Goal: Check status: Verify the current state of an ongoing process or item

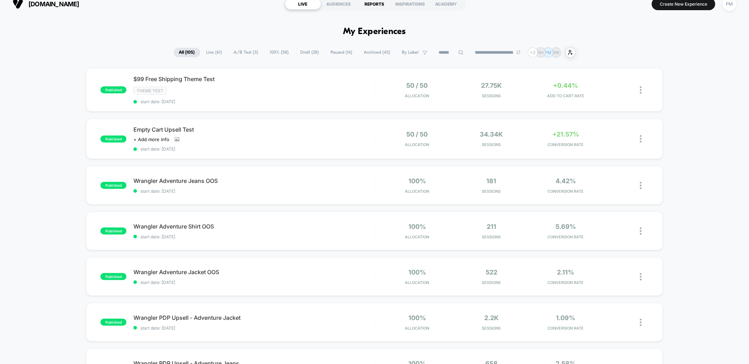
click at [373, 2] on div "REPORTS" at bounding box center [375, 3] width 36 height 11
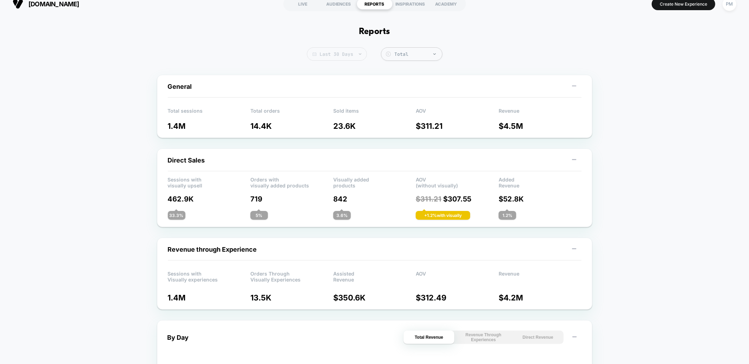
click at [333, 55] on span "Last 30 Days" at bounding box center [337, 53] width 60 height 13
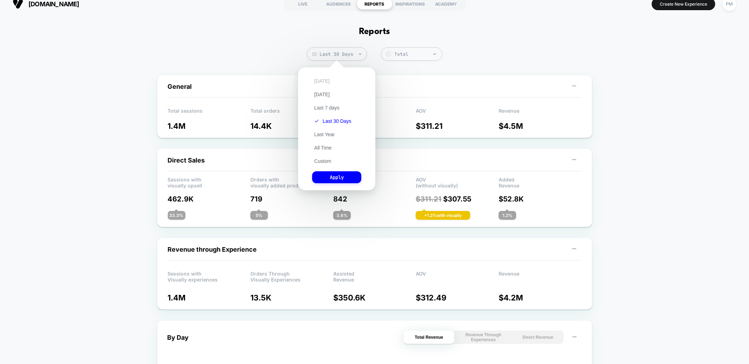
click at [320, 78] on button "[DATE]" at bounding box center [322, 81] width 20 height 6
click at [334, 176] on button "Apply" at bounding box center [336, 177] width 49 height 12
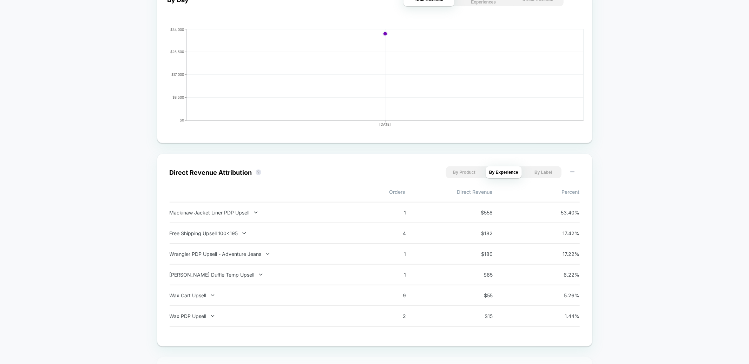
scroll to position [356, 0]
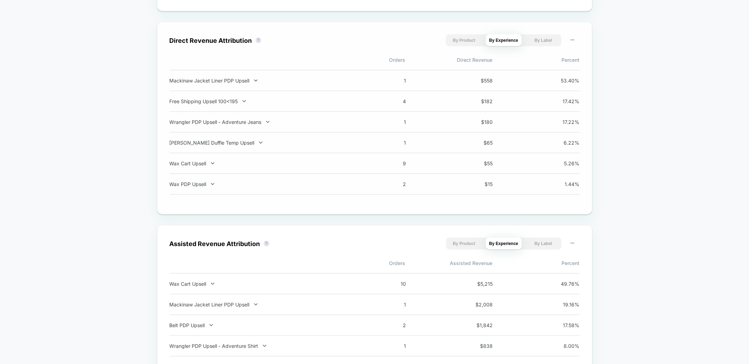
scroll to position [476, 0]
click at [214, 144] on div "[PERSON_NAME] Duffle Temp Upsell" at bounding box center [262, 145] width 185 height 6
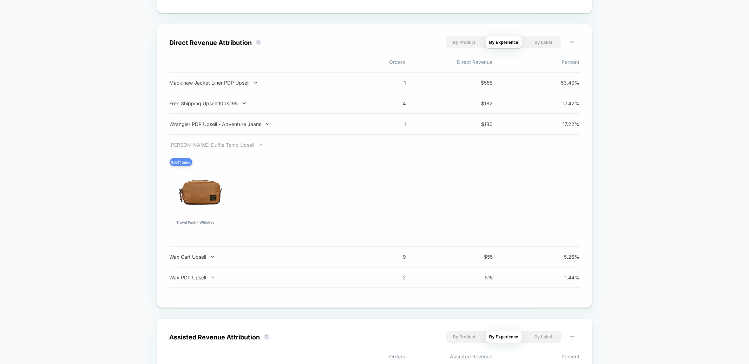
click at [221, 145] on div "Dryden Duffle Temp Upsell" at bounding box center [262, 145] width 185 height 6
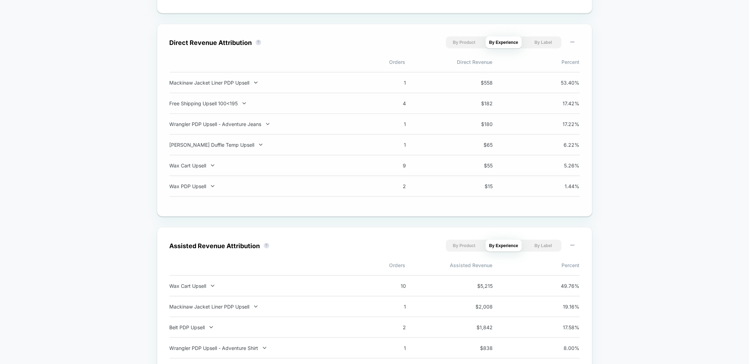
scroll to position [0, 0]
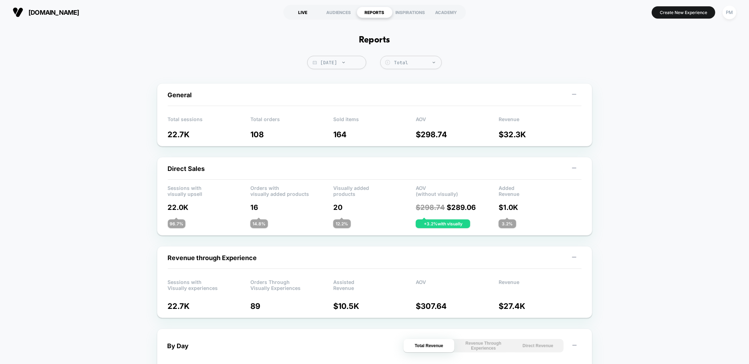
click at [306, 13] on div "LIVE" at bounding box center [303, 12] width 36 height 11
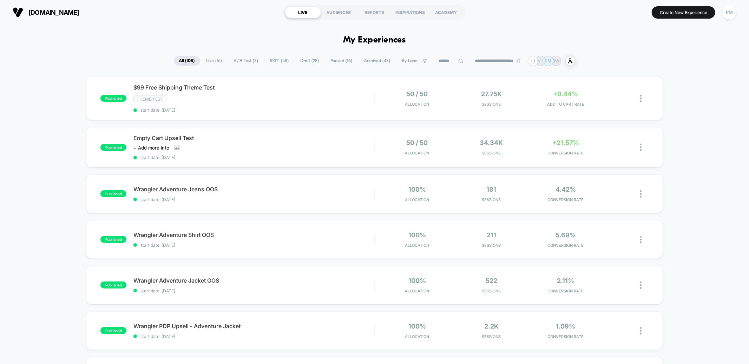
click at [337, 62] on span "Paused ( 16 )" at bounding box center [341, 60] width 32 height 9
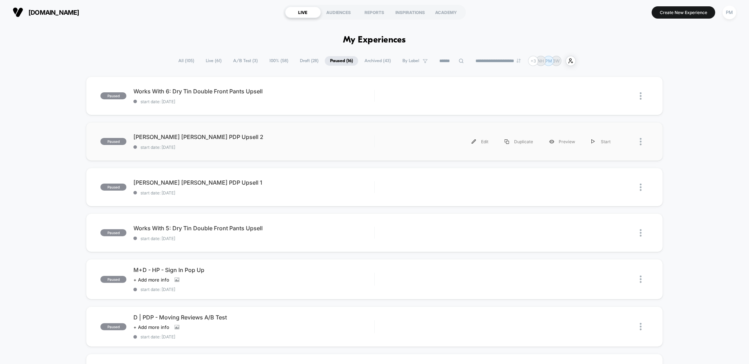
scroll to position [11, 0]
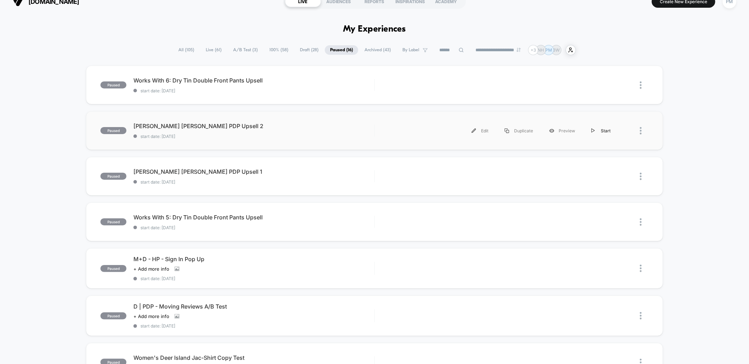
click at [602, 131] on div "Start" at bounding box center [600, 131] width 35 height 16
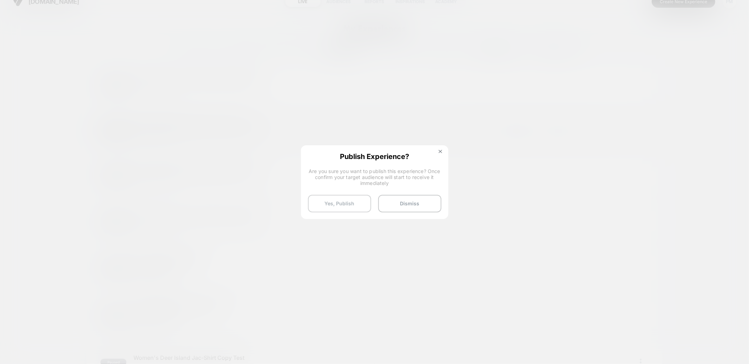
click at [345, 206] on button "Yes, Publish" at bounding box center [339, 204] width 63 height 18
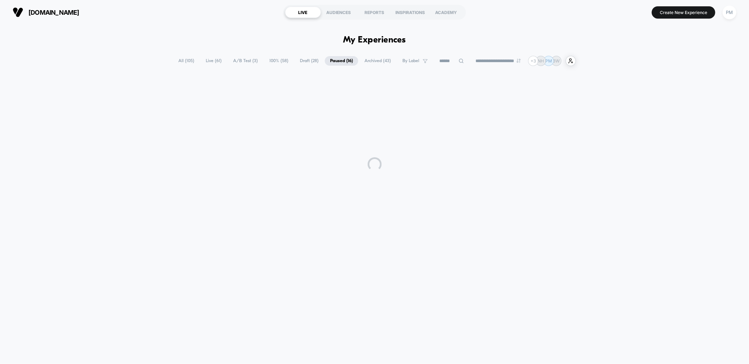
scroll to position [0, 0]
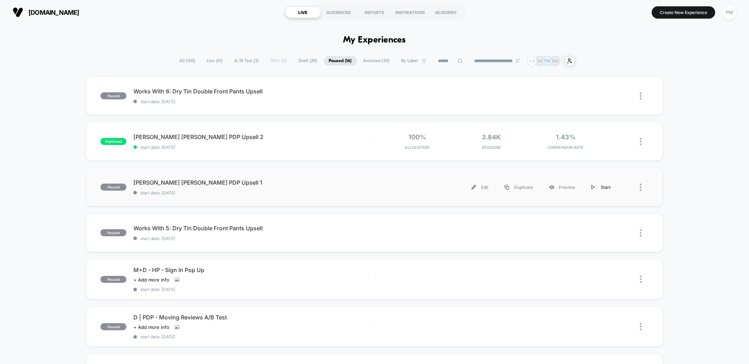
click at [600, 187] on div "Start" at bounding box center [600, 187] width 35 height 16
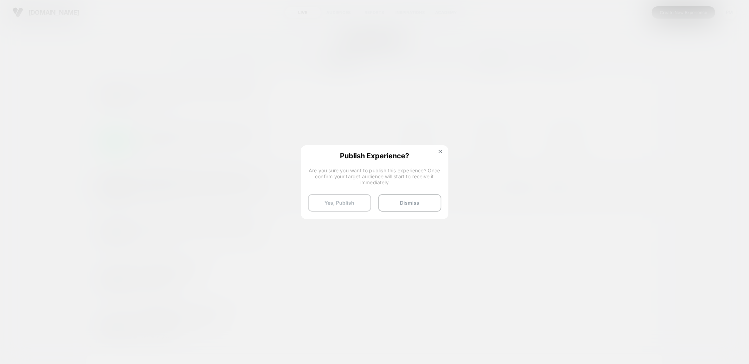
click at [338, 204] on button "Yes, Publish" at bounding box center [339, 203] width 63 height 18
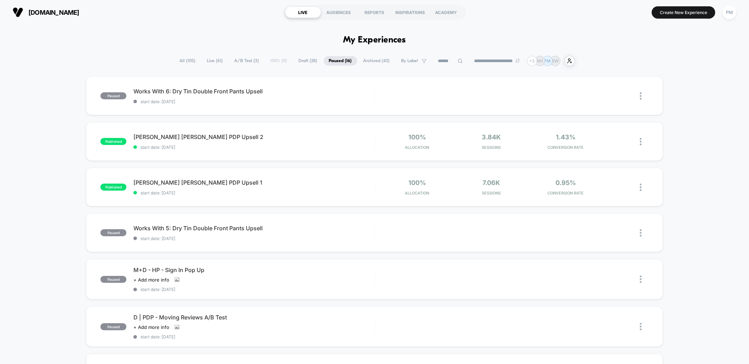
click at [184, 59] on span "All ( 105 )" at bounding box center [187, 60] width 26 height 9
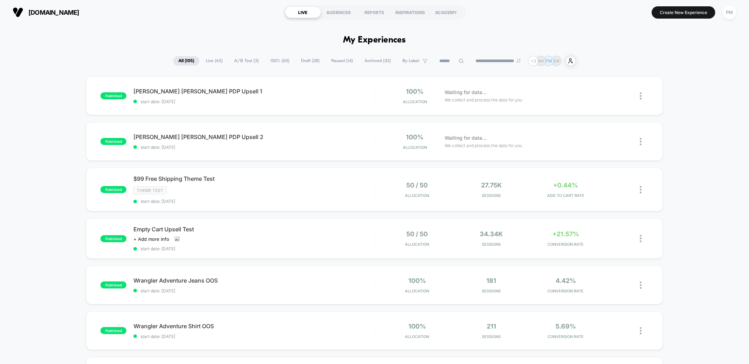
click at [458, 60] on icon at bounding box center [460, 60] width 5 height 5
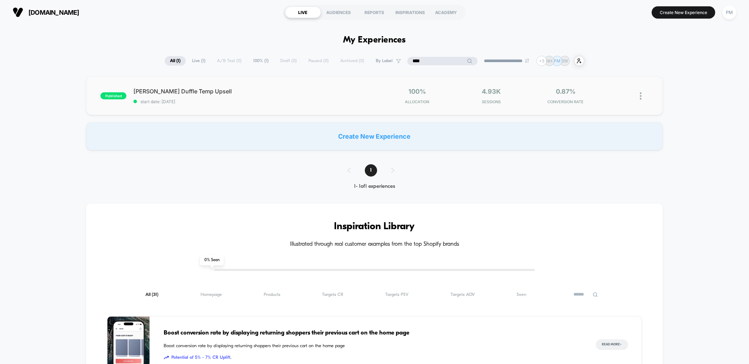
type input "****"
click at [640, 95] on img at bounding box center [641, 95] width 2 height 7
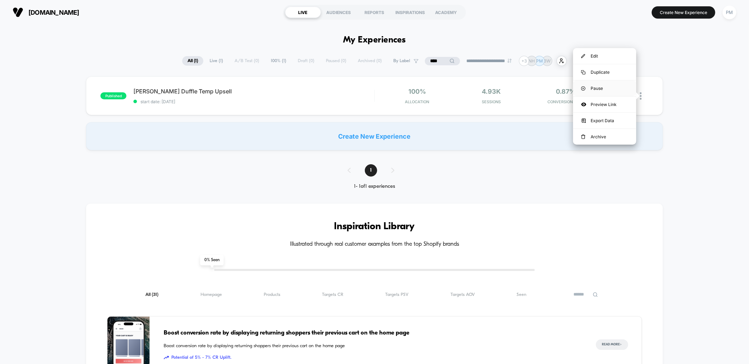
click at [621, 90] on div "Pause" at bounding box center [604, 88] width 63 height 16
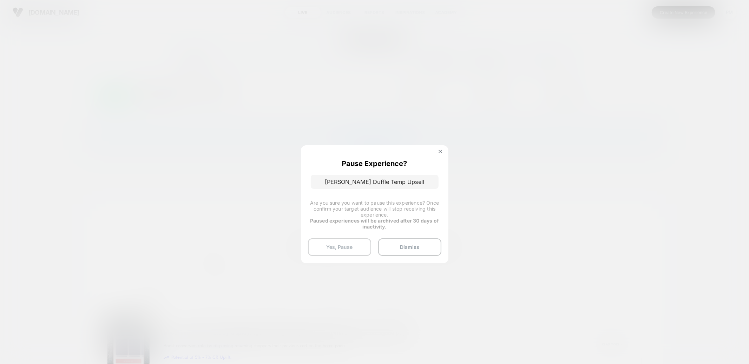
click at [330, 245] on button "Yes, Pause" at bounding box center [339, 247] width 63 height 18
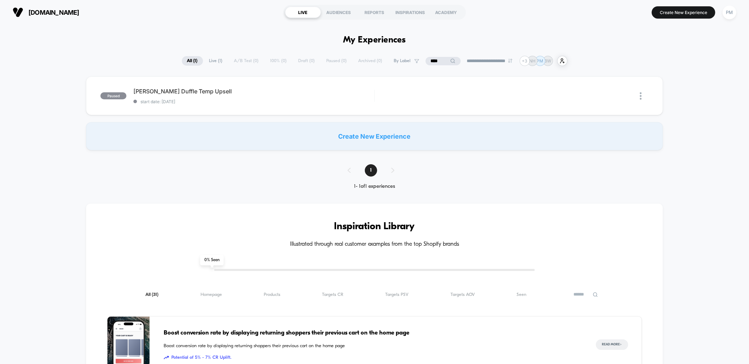
click at [187, 61] on span "All ( 1 )" at bounding box center [192, 60] width 21 height 9
click at [442, 60] on input "****" at bounding box center [442, 61] width 35 height 8
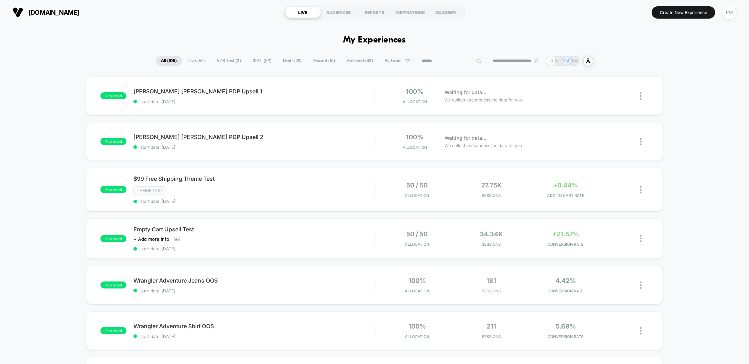
scroll to position [44, 0]
click at [370, 14] on div "REPORTS" at bounding box center [375, 12] width 36 height 11
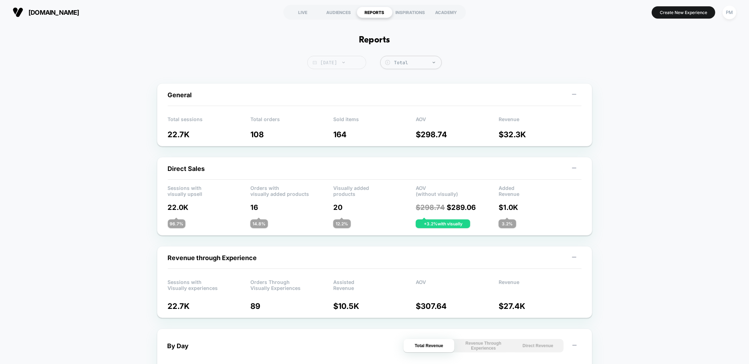
click at [346, 66] on span "[DATE]" at bounding box center [336, 62] width 59 height 13
select select "*"
select select "****"
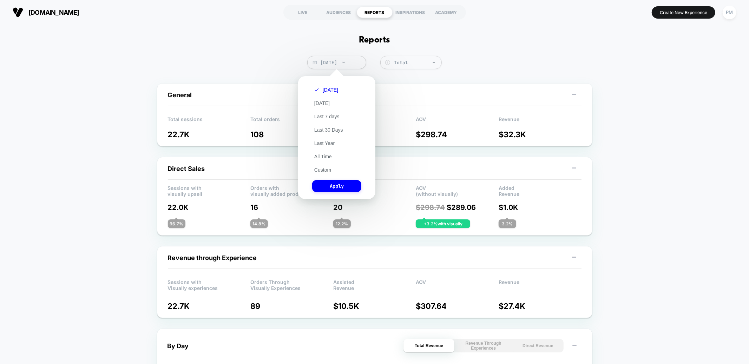
click at [317, 172] on div "Today Yesterday Last 7 days Last 30 Days Last Year All Time Custom Apply" at bounding box center [337, 138] width 70 height 116
click at [321, 164] on div "Today Yesterday Last 7 days Last 30 Days Last Year All Time Custom Apply" at bounding box center [337, 138] width 70 height 116
click at [319, 168] on button "Custom" at bounding box center [322, 170] width 21 height 6
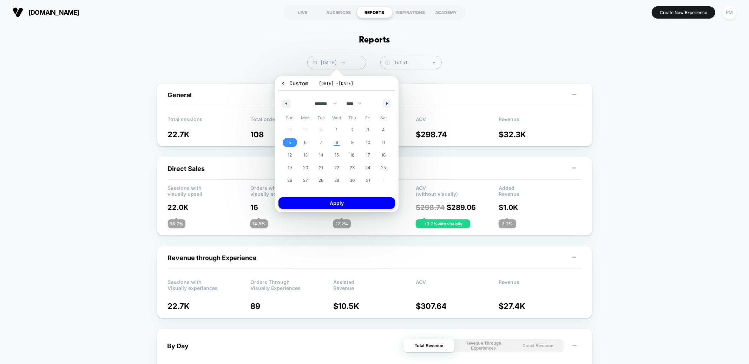
click at [289, 140] on span "5" at bounding box center [290, 142] width 2 height 13
click at [337, 141] on span "8" at bounding box center [336, 142] width 3 height 13
click at [329, 202] on button "Apply" at bounding box center [336, 203] width 117 height 12
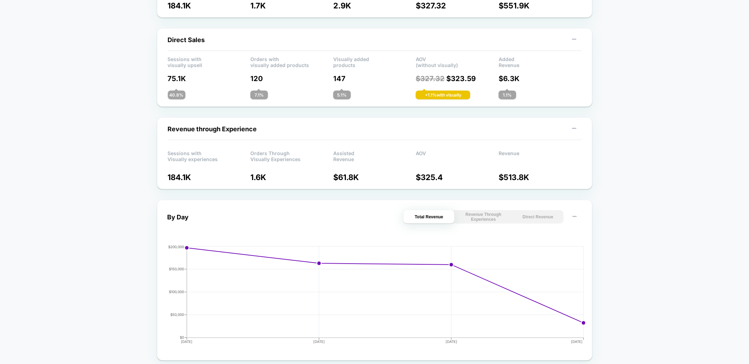
scroll to position [265, 0]
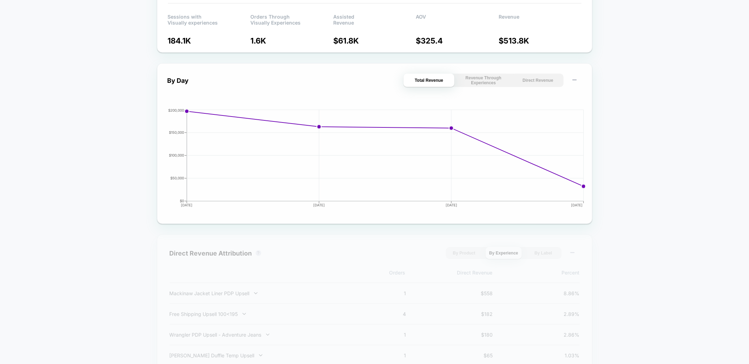
click at [527, 83] on button "Direct Revenue" at bounding box center [537, 80] width 51 height 13
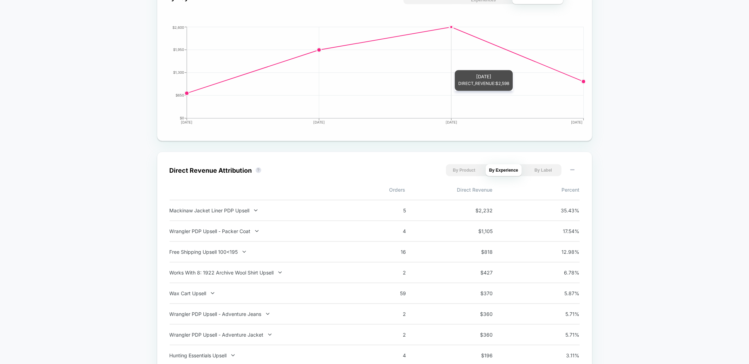
scroll to position [349, 0]
click at [306, 212] on div "Mackinaw Jacket Liner PDP Upsell" at bounding box center [262, 210] width 185 height 6
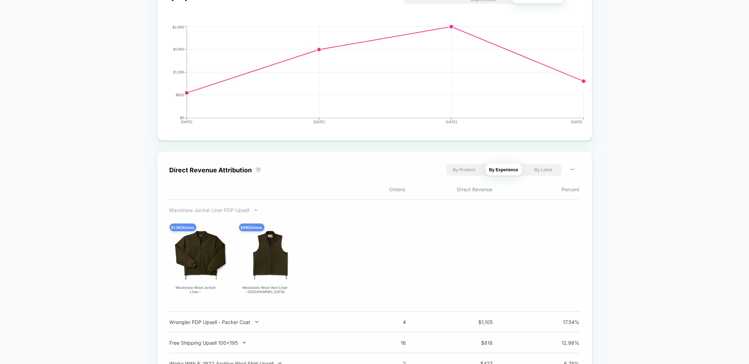
click at [306, 212] on div "Mackinaw Jacket Liner PDP Upsell" at bounding box center [262, 210] width 185 height 6
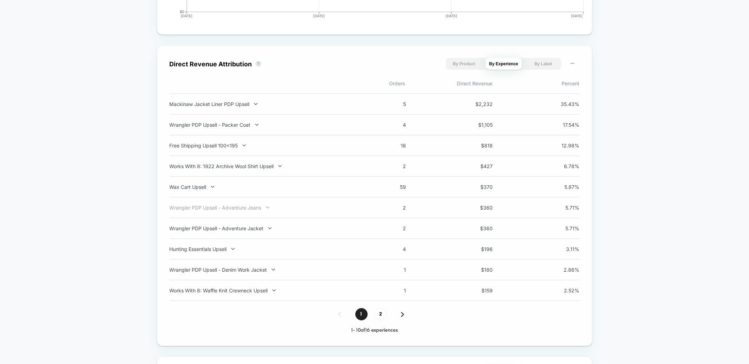
scroll to position [0, 0]
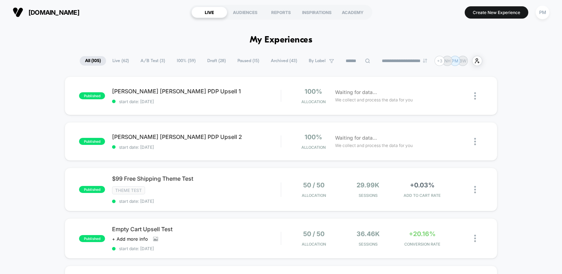
click at [250, 60] on span "Paused ( 15 )" at bounding box center [248, 60] width 32 height 9
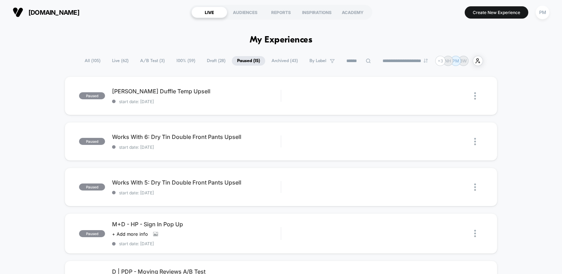
click at [83, 60] on span "All ( 105 )" at bounding box center [92, 60] width 26 height 9
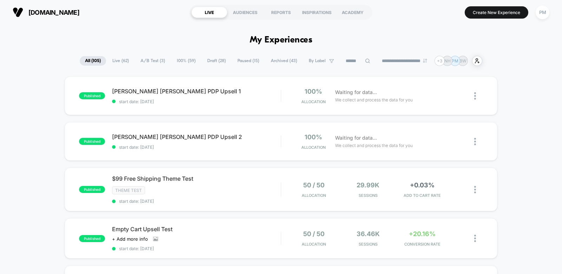
click at [114, 61] on span "Live ( 62 )" at bounding box center [120, 60] width 27 height 9
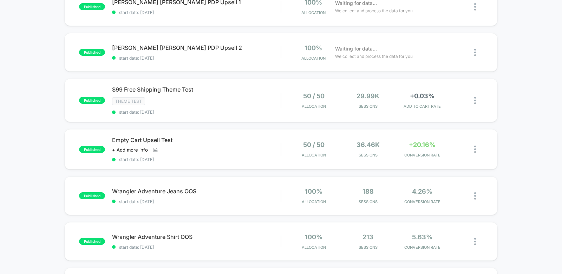
scroll to position [89, 0]
click at [474, 148] on img at bounding box center [475, 149] width 2 height 7
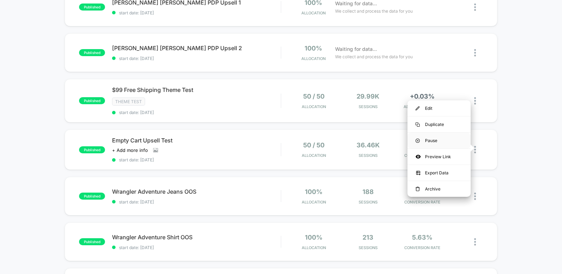
click at [430, 140] on div "Pause" at bounding box center [438, 141] width 63 height 16
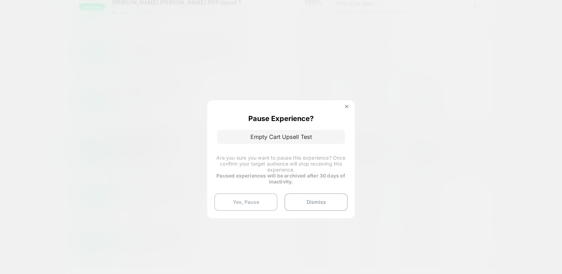
click at [240, 204] on button "Yes, Pause" at bounding box center [245, 202] width 63 height 18
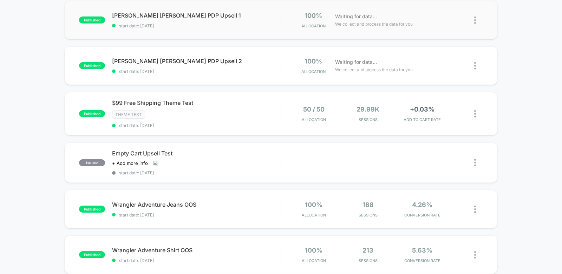
scroll to position [80, 0]
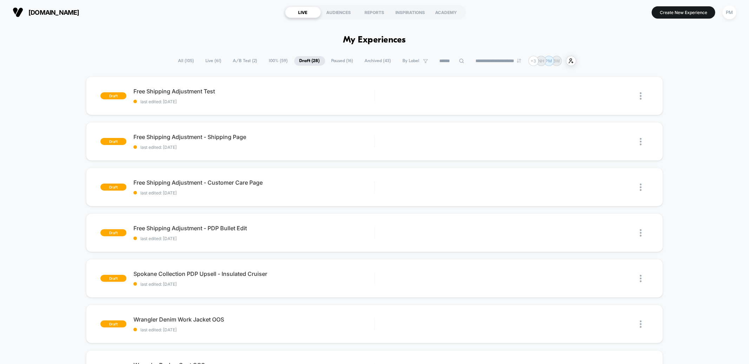
click at [206, 60] on span "Live ( 61 )" at bounding box center [213, 60] width 26 height 9
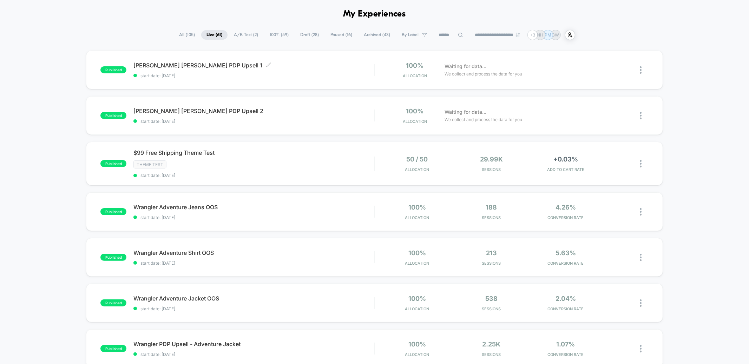
scroll to position [36, 0]
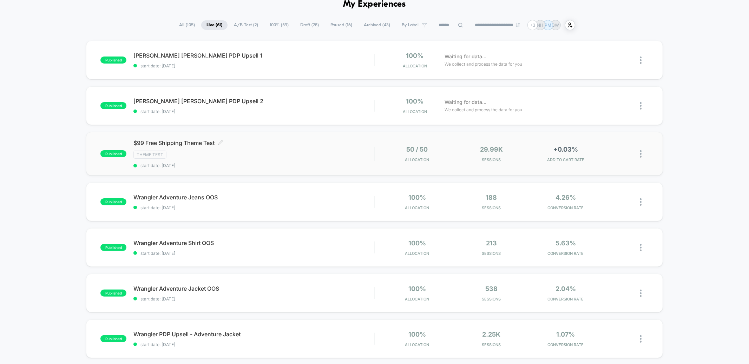
click at [260, 143] on span "$99 Free Shipping Theme Test Click to edit experience details" at bounding box center [253, 142] width 240 height 7
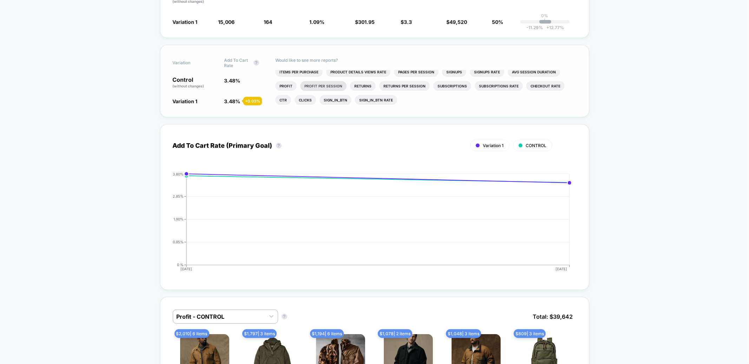
scroll to position [195, 0]
click at [220, 313] on div at bounding box center [219, 316] width 85 height 8
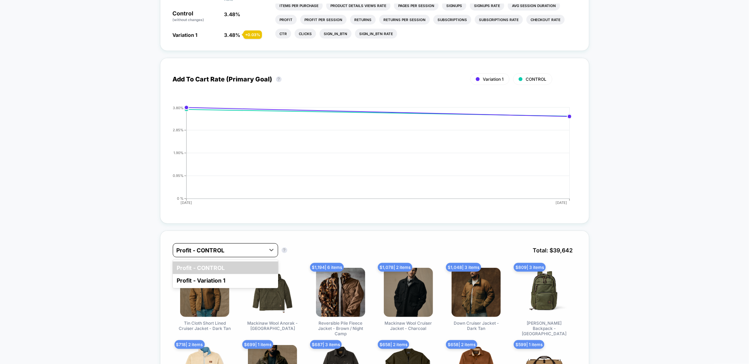
scroll to position [267, 0]
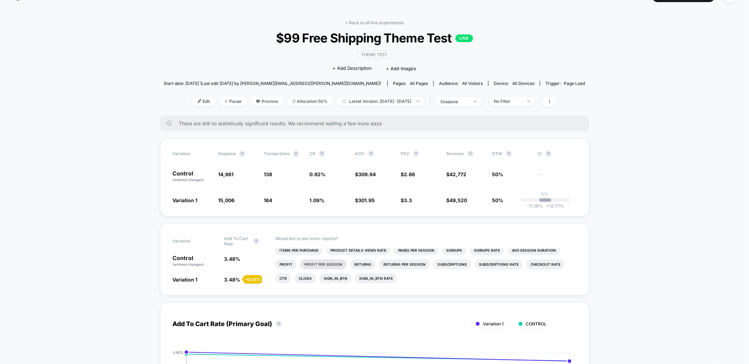
scroll to position [0, 0]
click at [284, 282] on li "Ctr" at bounding box center [283, 281] width 16 height 10
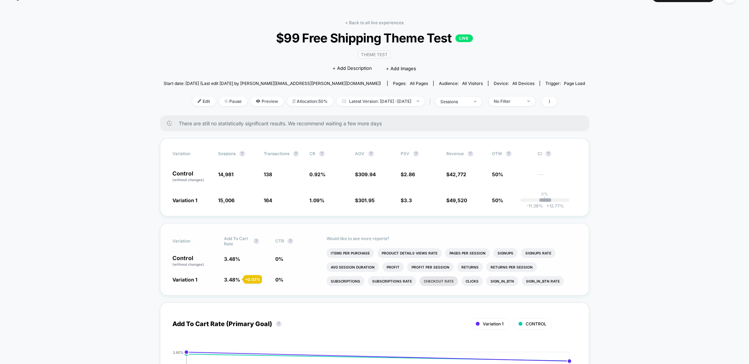
click at [419, 284] on li "Checkout Rate" at bounding box center [438, 281] width 38 height 10
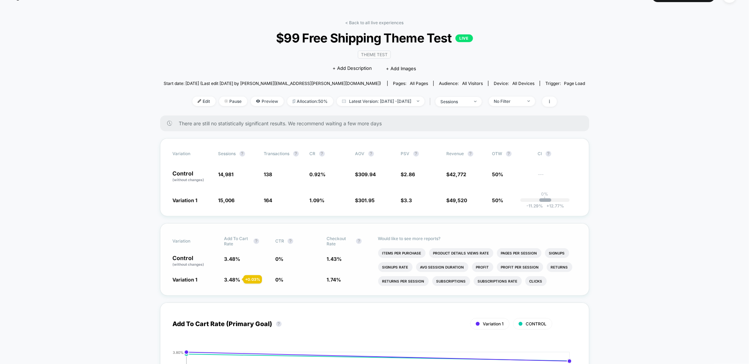
click at [335, 264] on span "1.43 %" at bounding box center [348, 261] width 44 height 12
click at [554, 35] on div "< Back to all live experiences $99 Free Shipping Theme Test LIVE Theme Test Cli…" at bounding box center [375, 67] width 422 height 95
